Goal: Task Accomplishment & Management: Use online tool/utility

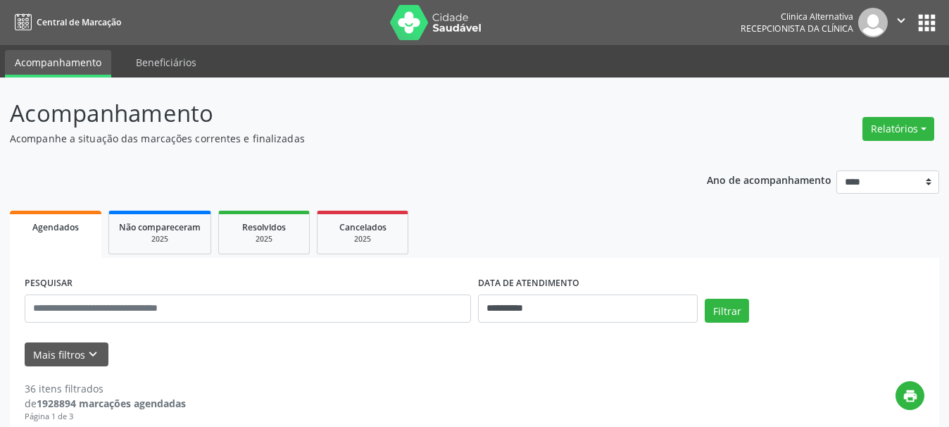
click at [904, 126] on button "Relatórios" at bounding box center [899, 129] width 72 height 24
click at [820, 155] on link "Agendamentos" at bounding box center [859, 159] width 151 height 20
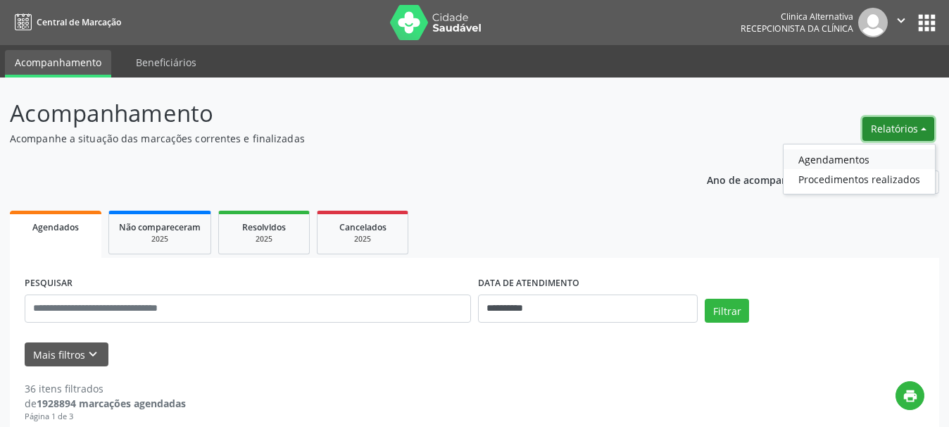
select select "*"
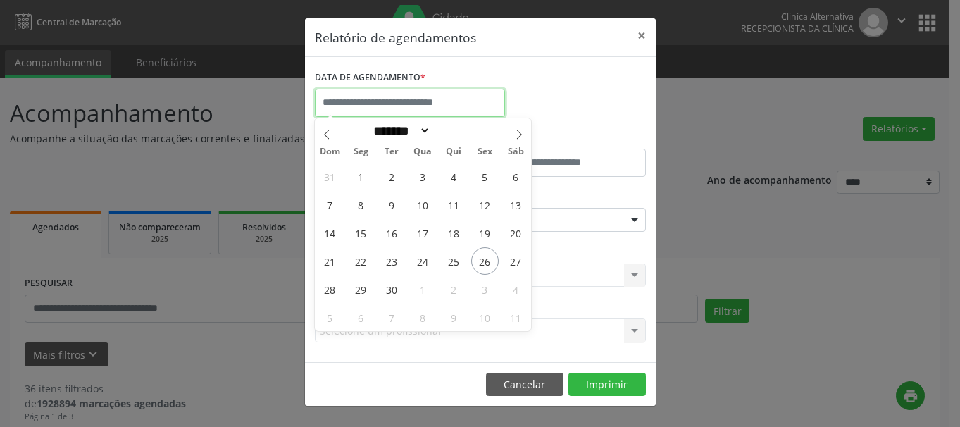
click at [399, 96] on input "text" at bounding box center [410, 103] width 190 height 28
click at [489, 259] on span "26" at bounding box center [484, 260] width 27 height 27
type input "**********"
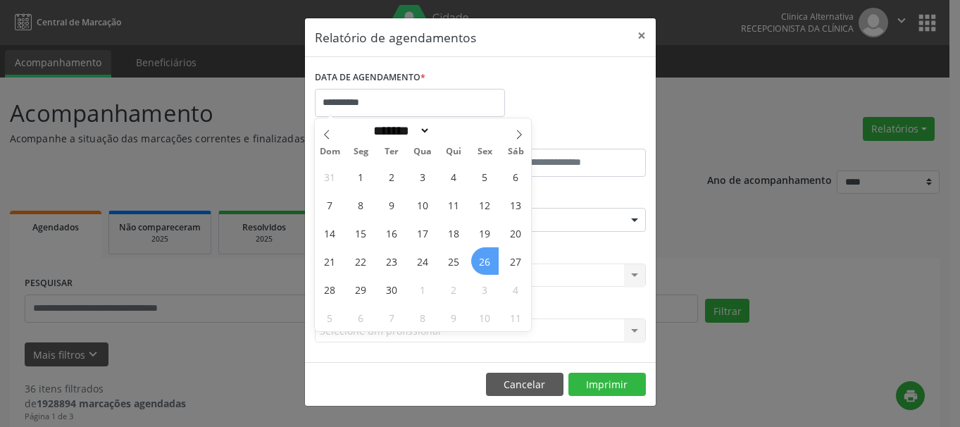
click at [488, 259] on span "26" at bounding box center [484, 260] width 27 height 27
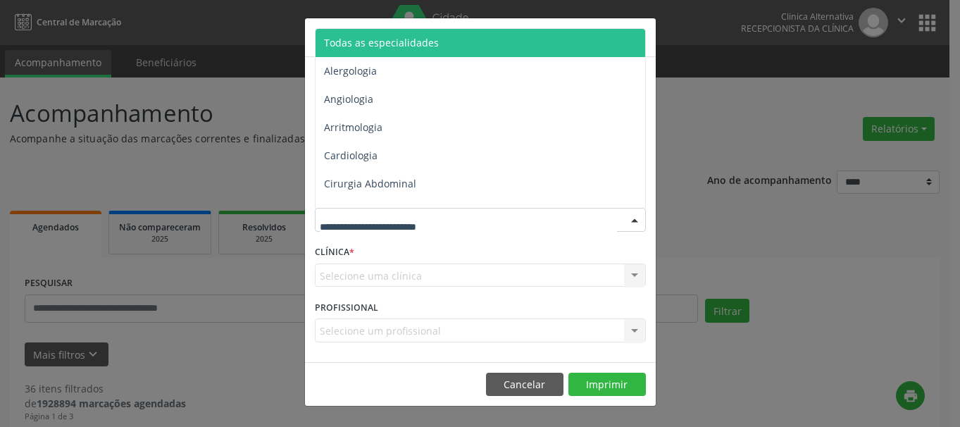
click at [415, 40] on span "Todas as especialidades" at bounding box center [381, 42] width 115 height 13
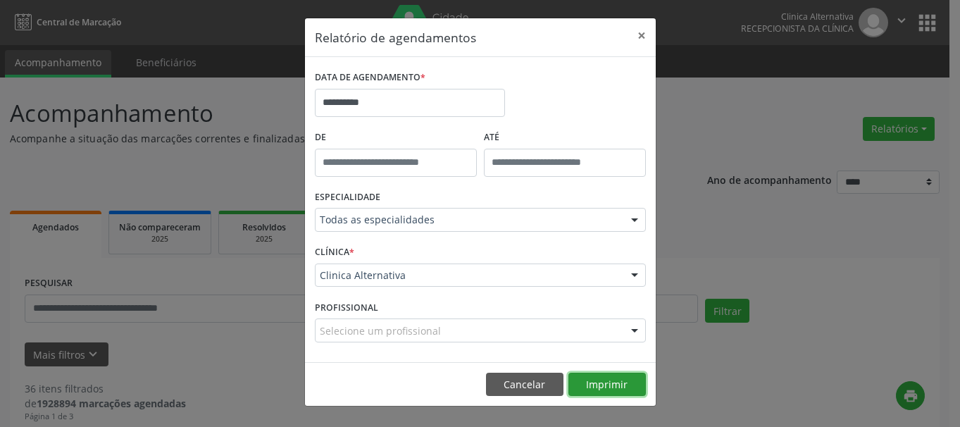
click at [607, 379] on button "Imprimir" at bounding box center [606, 385] width 77 height 24
drag, startPoint x: 645, startPoint y: 42, endPoint x: 594, endPoint y: 4, distance: 64.4
click at [641, 33] on button "×" at bounding box center [642, 35] width 28 height 35
